Goal: Book appointment/travel/reservation

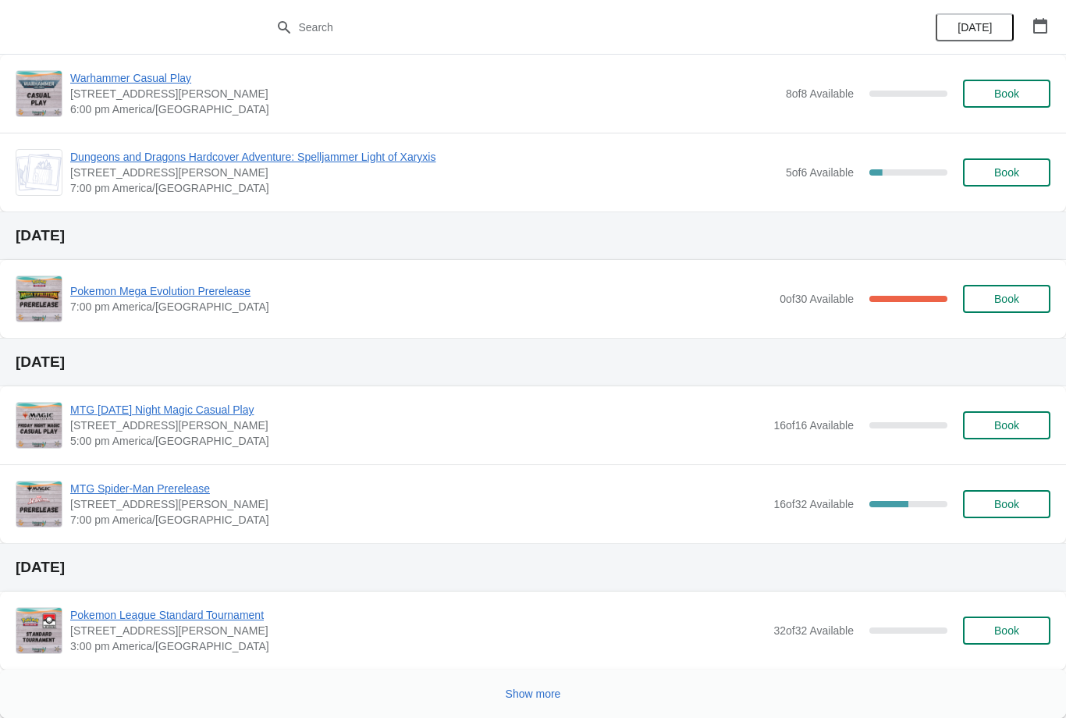
scroll to position [753, 0]
click at [527, 681] on button "Show more" at bounding box center [533, 693] width 68 height 28
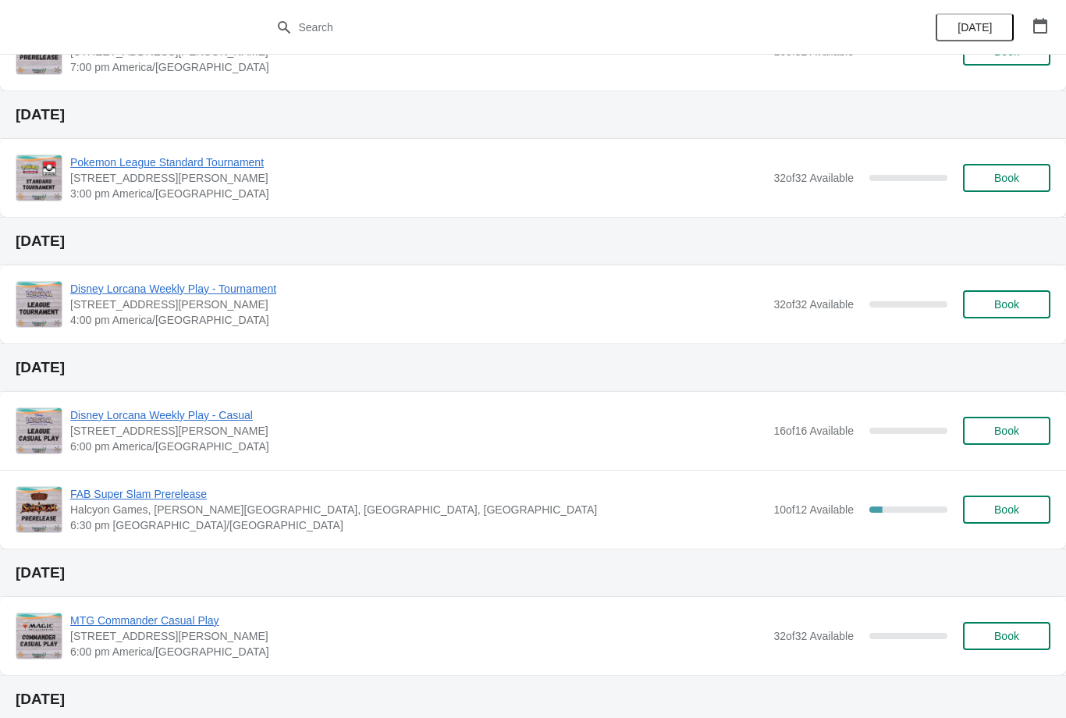
scroll to position [1207, 0]
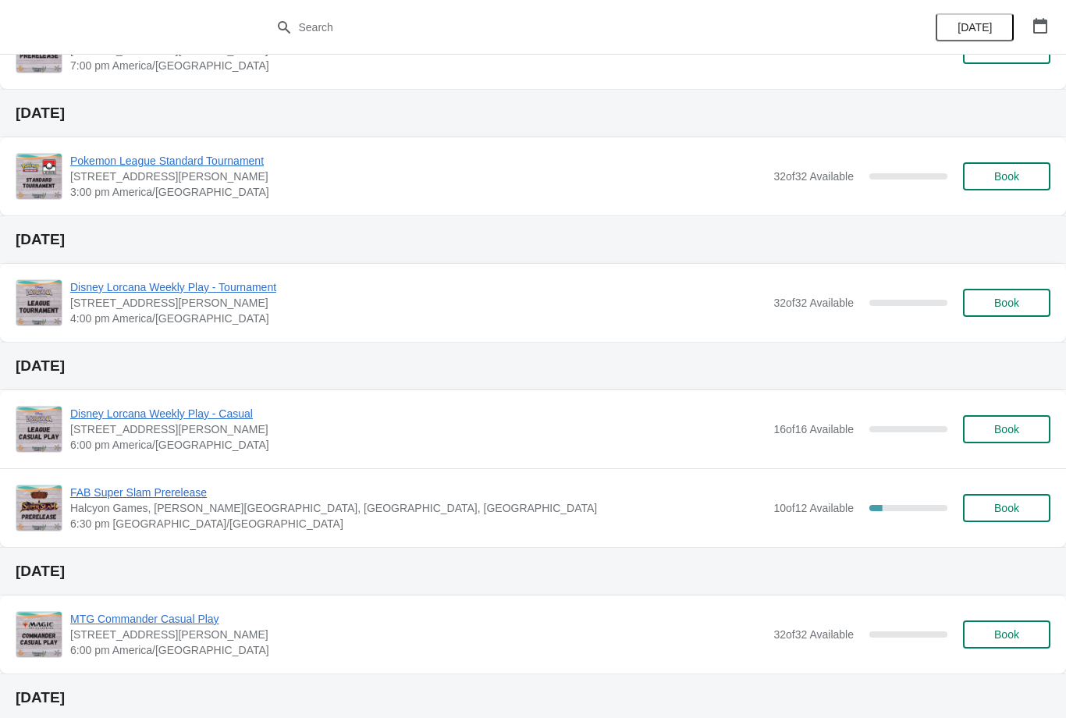
click at [176, 491] on span "FAB Super Slam Prerelease" at bounding box center [417, 492] width 695 height 16
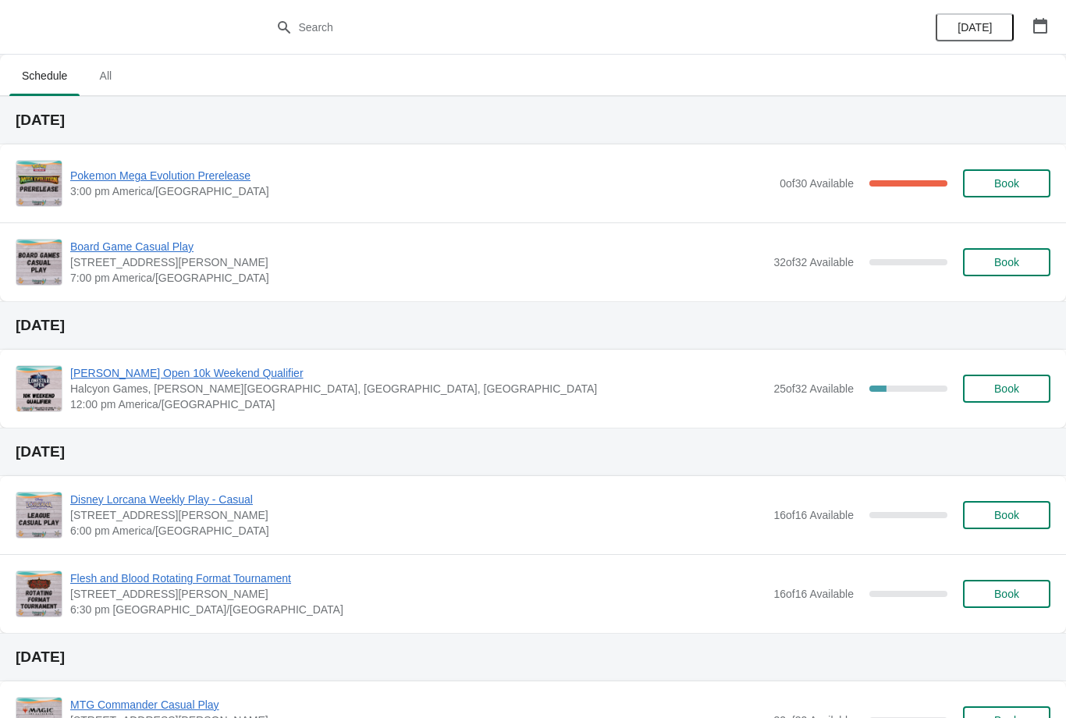
click at [1009, 266] on span "Book" at bounding box center [1006, 262] width 25 height 12
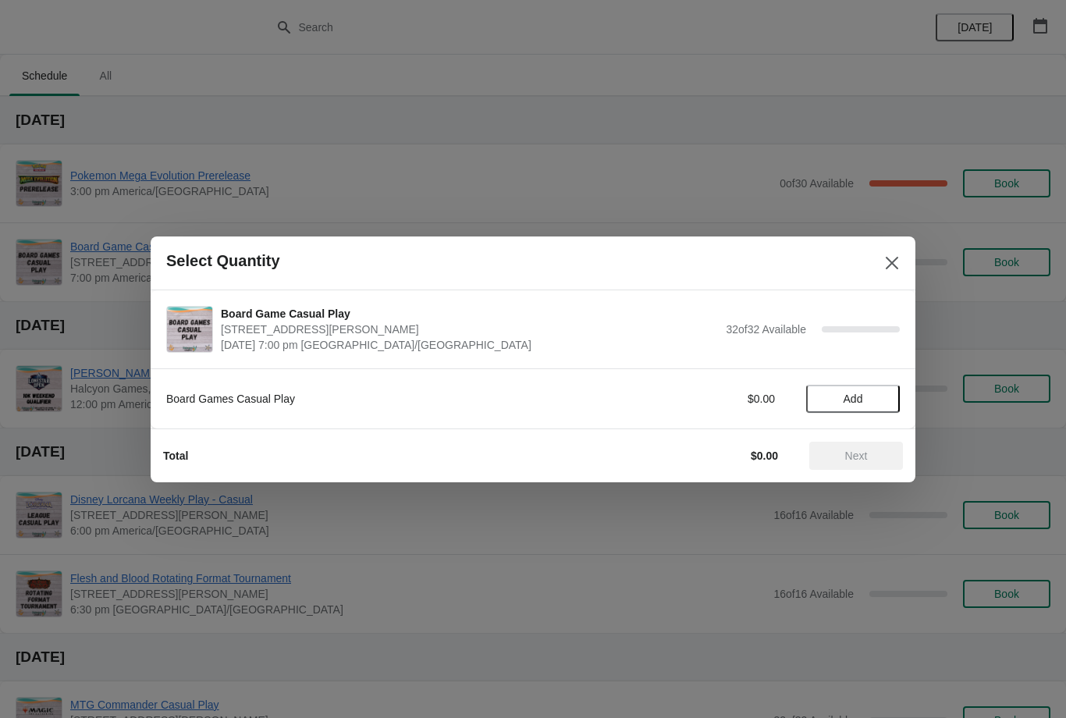
click at [868, 396] on span "Add" at bounding box center [853, 398] width 66 height 12
click at [850, 463] on button "Next" at bounding box center [856, 456] width 94 height 28
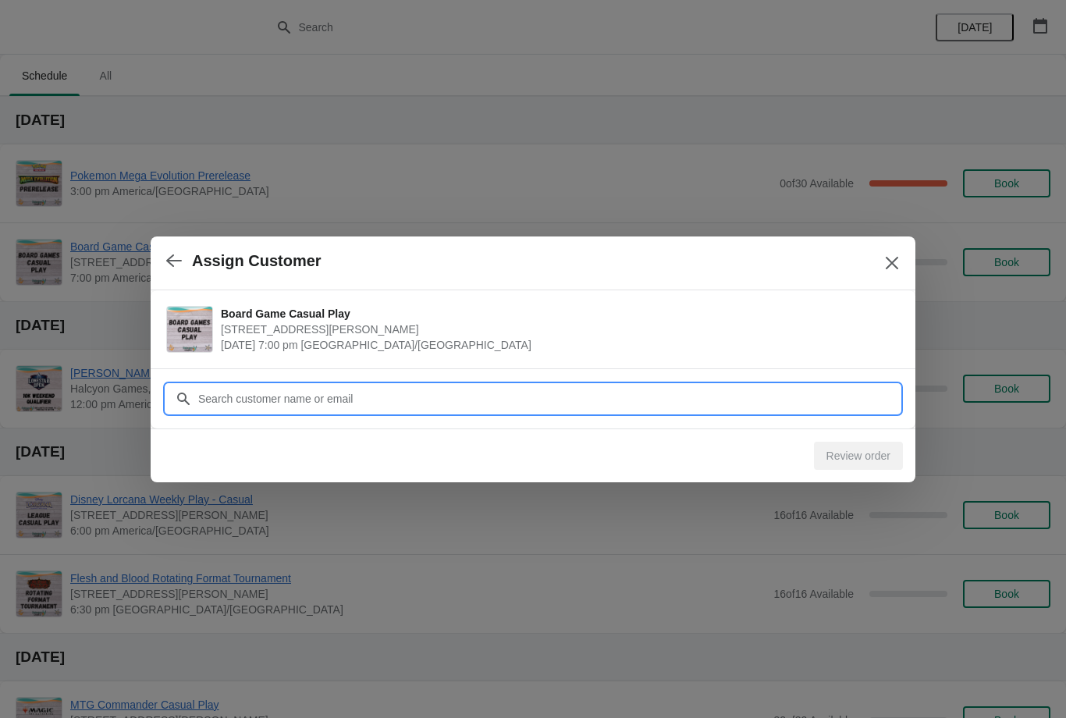
click at [833, 395] on input "Customer" at bounding box center [548, 399] width 702 height 28
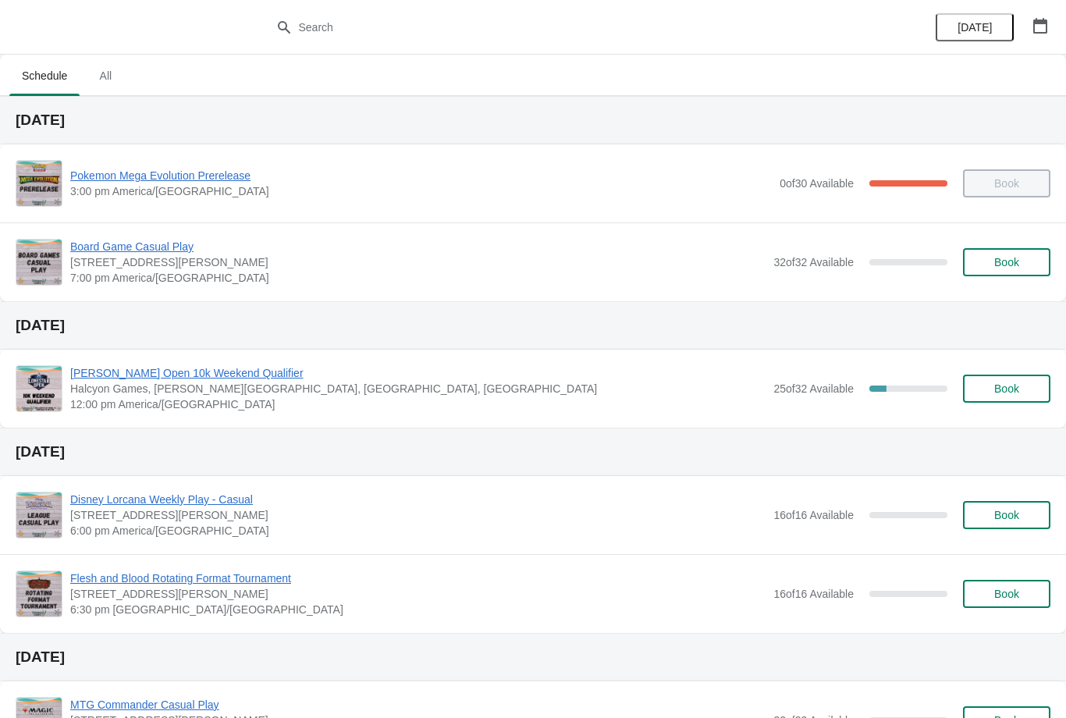
click at [1003, 261] on span "Book" at bounding box center [1006, 262] width 25 height 12
click at [1006, 253] on button "Book" at bounding box center [1006, 262] width 87 height 28
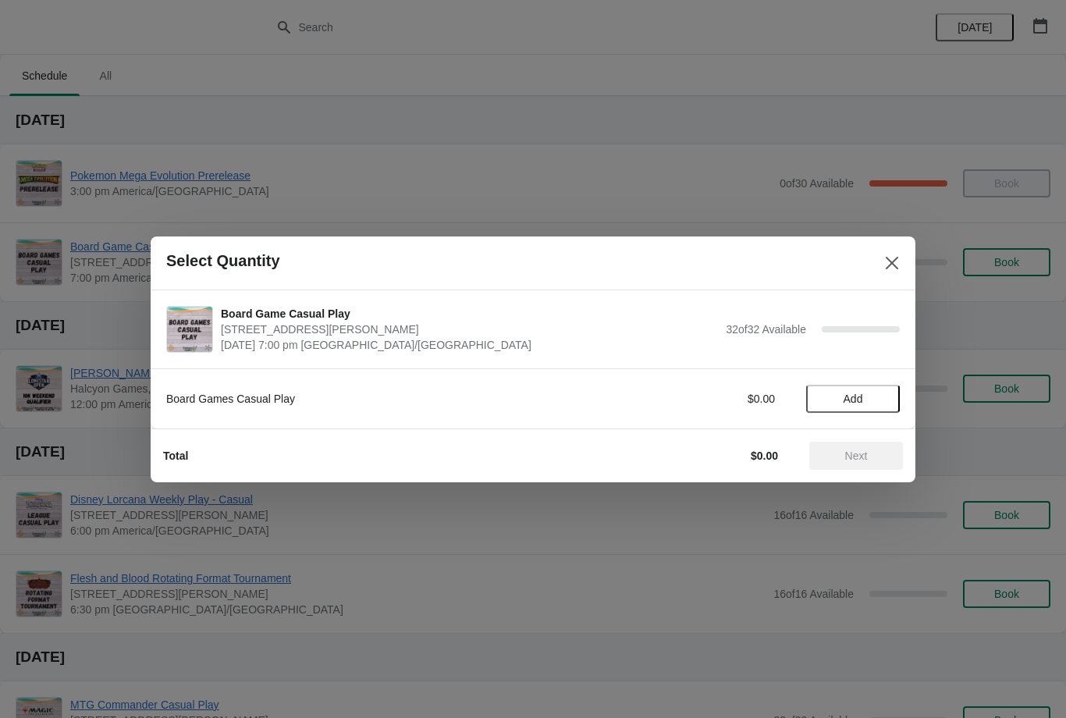
click at [853, 399] on span "Add" at bounding box center [853, 398] width 20 height 12
click at [852, 468] on button "Next" at bounding box center [856, 456] width 94 height 28
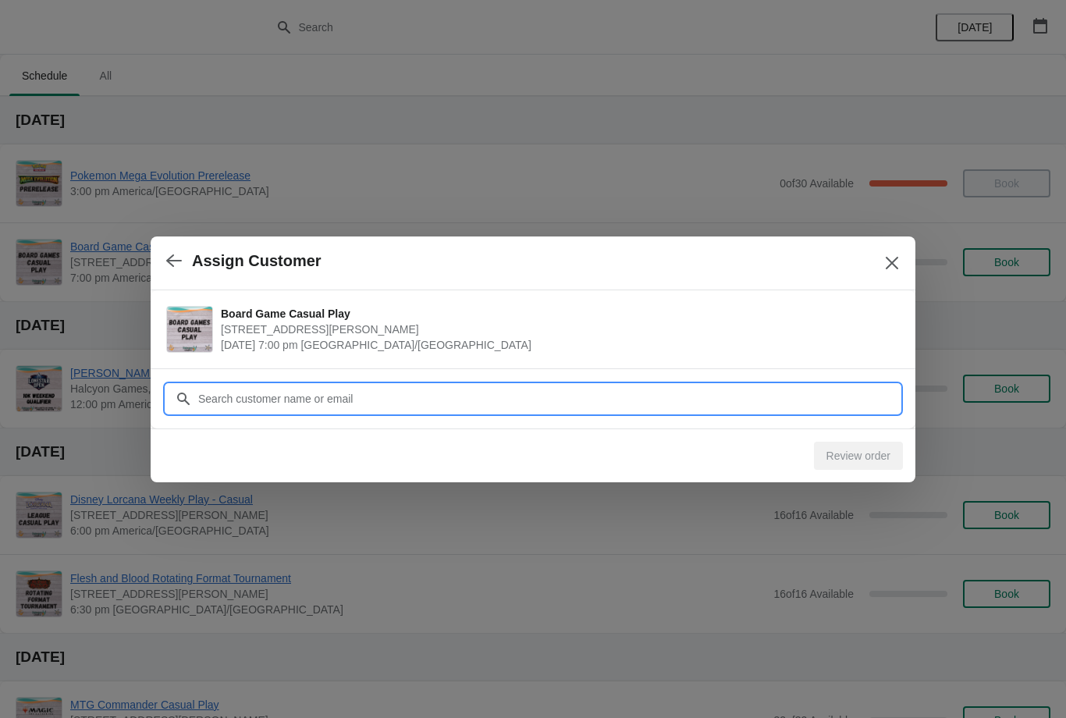
click at [818, 390] on input "Customer" at bounding box center [548, 399] width 702 height 28
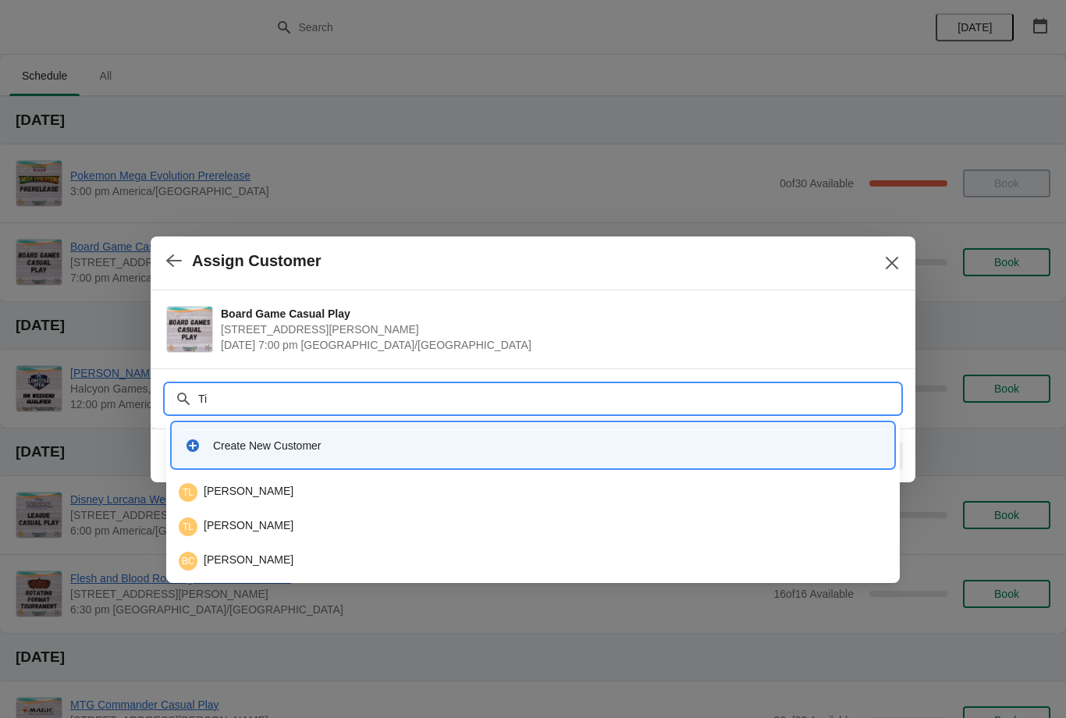
type input "T"
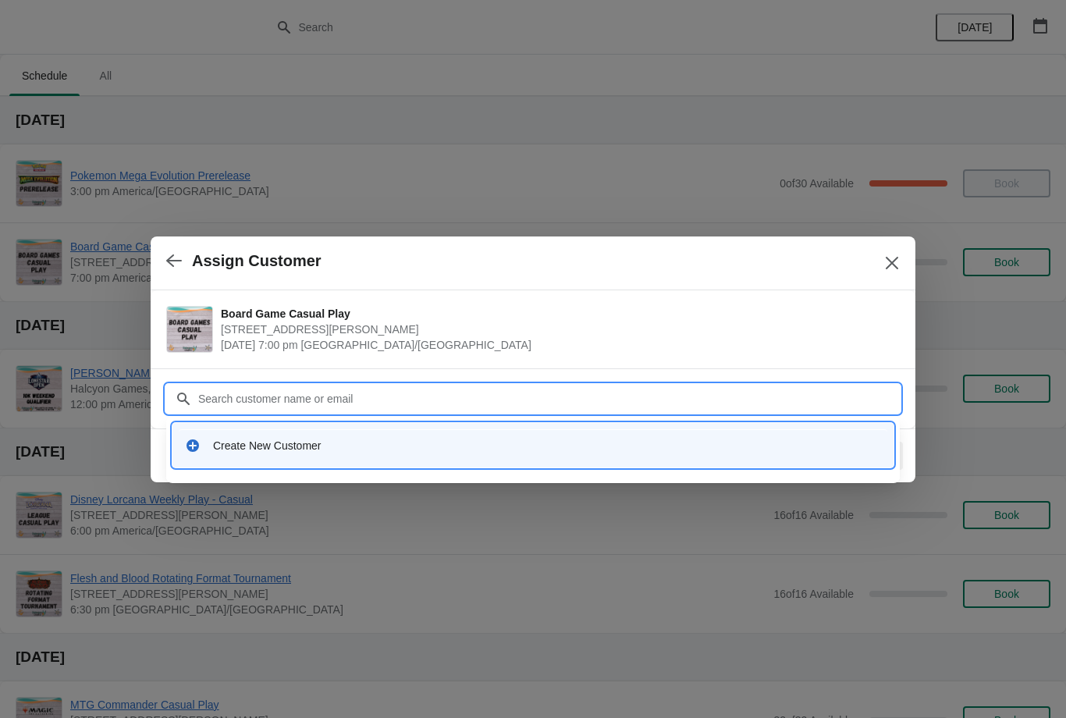
type input "L"
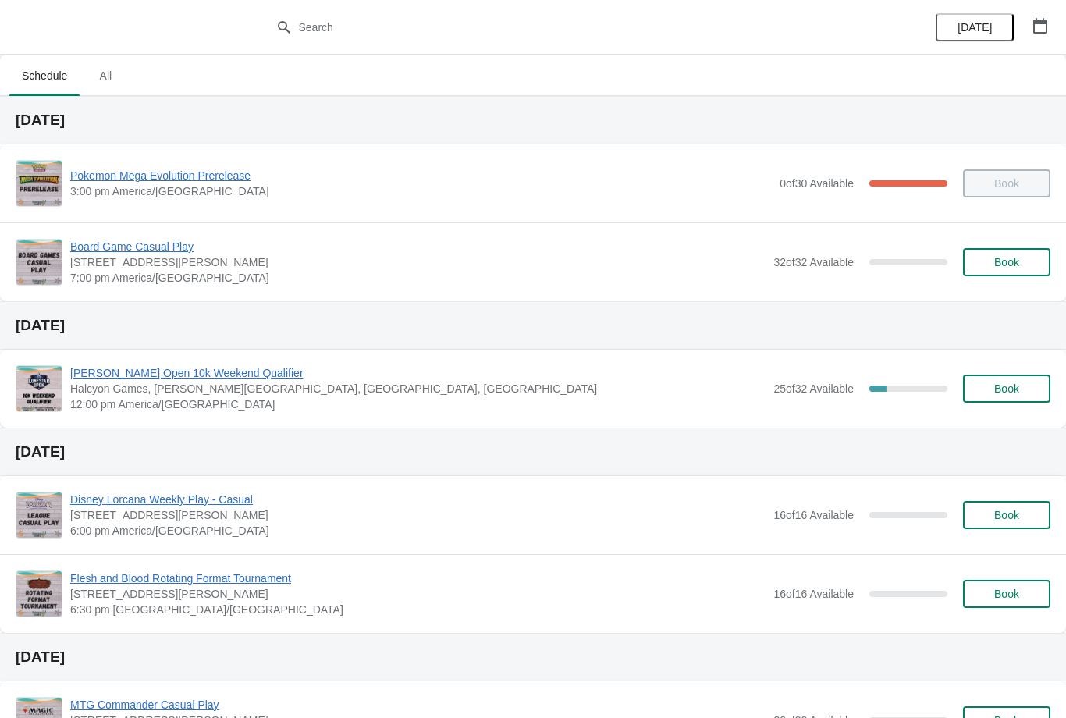
click at [998, 260] on span "Book" at bounding box center [1006, 262] width 25 height 12
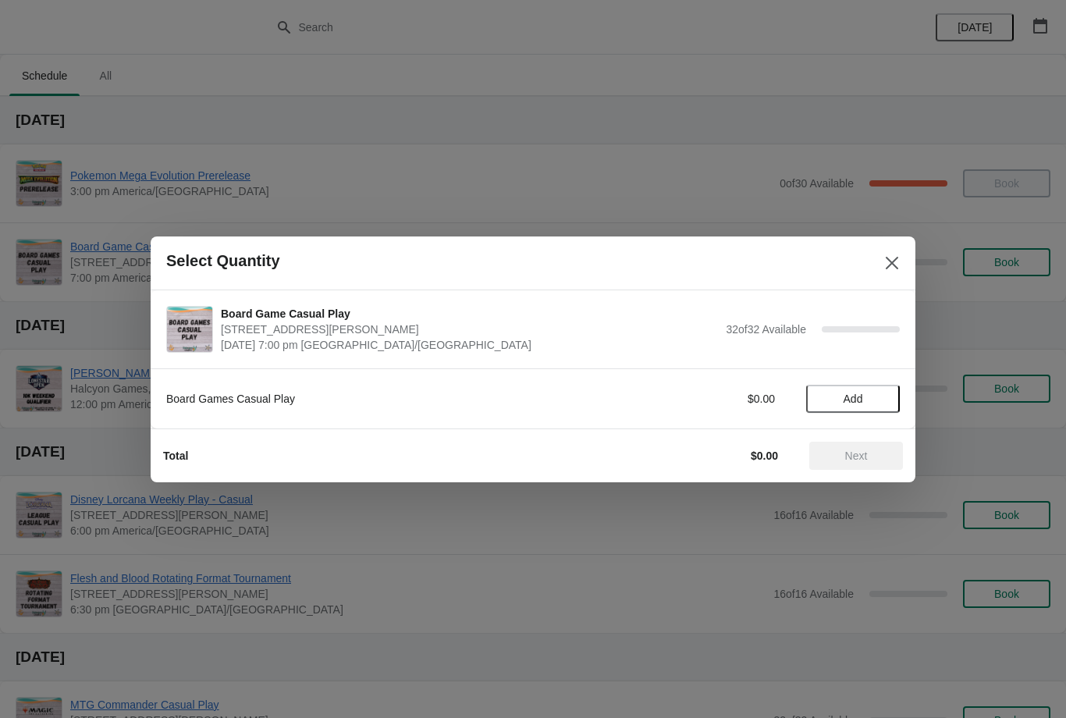
click at [868, 402] on span "Add" at bounding box center [853, 398] width 66 height 12
click at [854, 454] on span "Next" at bounding box center [856, 455] width 23 height 12
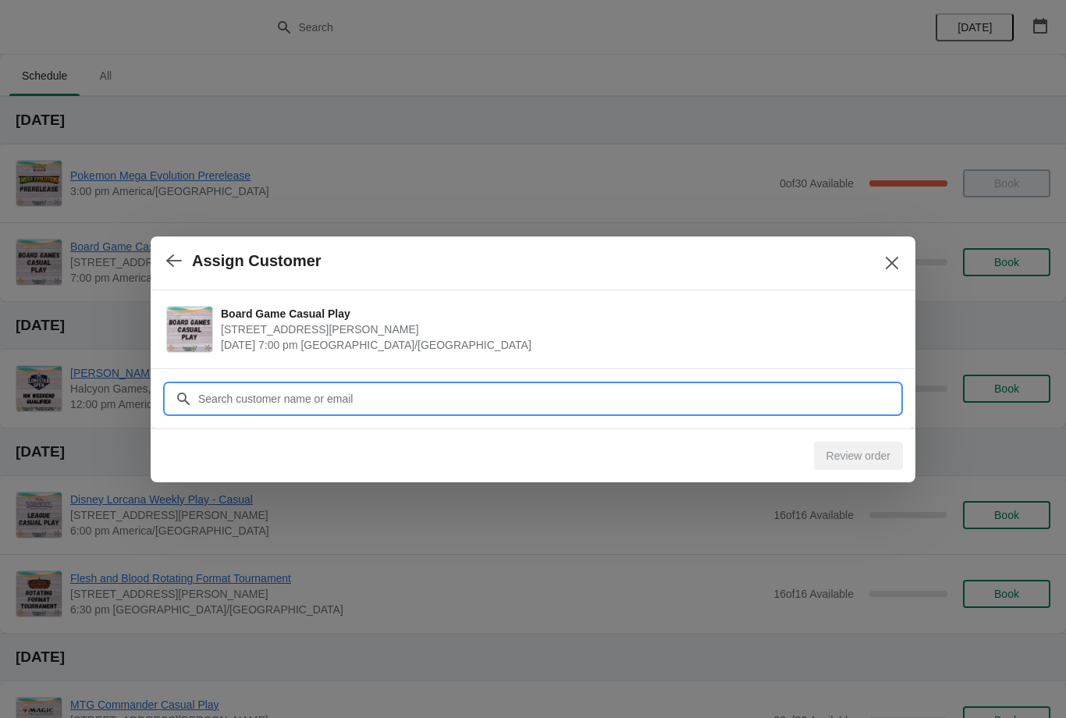
click at [829, 390] on input "Customer" at bounding box center [548, 399] width 702 height 28
